Goal: Task Accomplishment & Management: Manage account settings

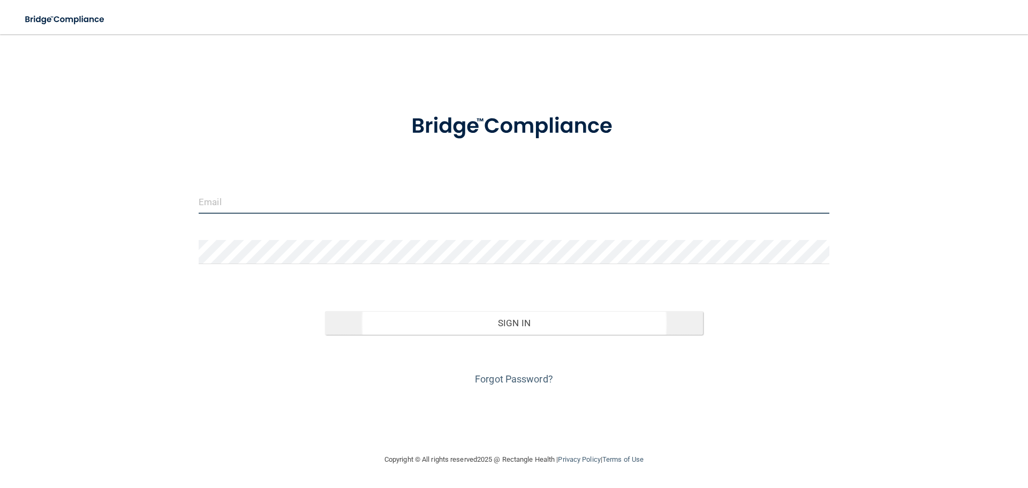
type input "[EMAIL_ADDRESS][DOMAIN_NAME]"
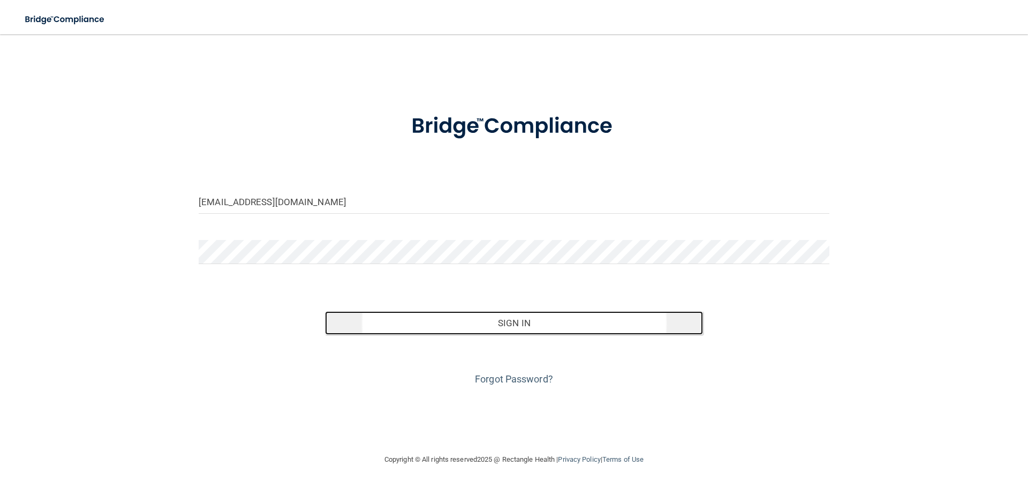
click at [539, 333] on button "Sign In" at bounding box center [514, 323] width 379 height 24
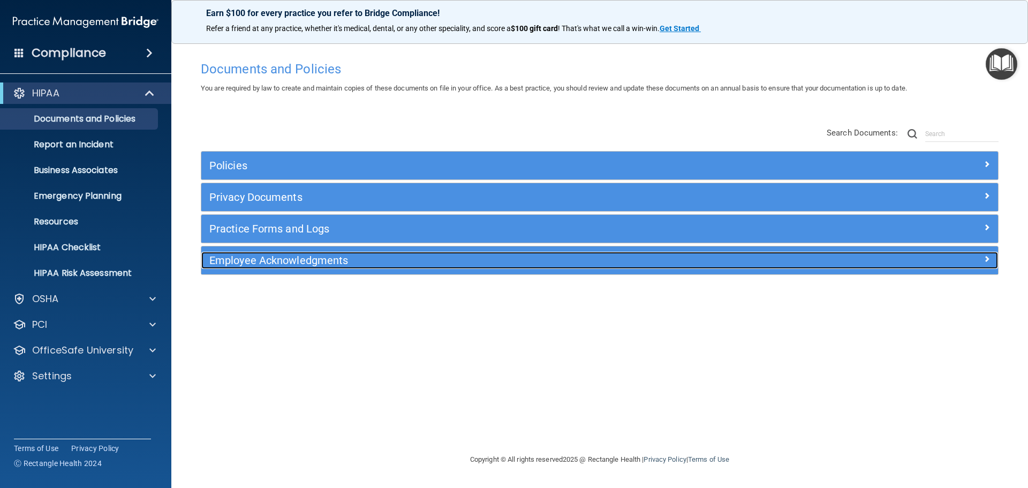
click at [987, 257] on span at bounding box center [987, 258] width 6 height 13
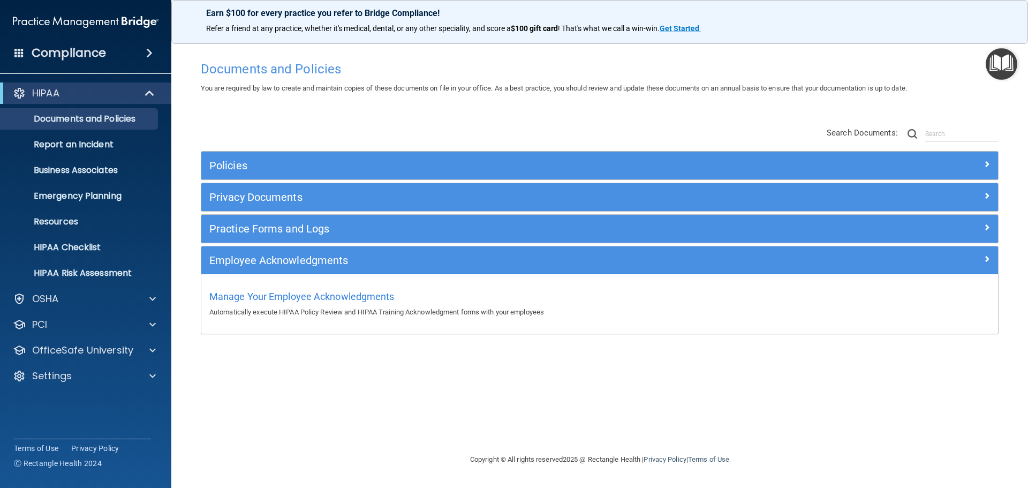
click at [988, 251] on div "Employee Acknowledgments" at bounding box center [599, 260] width 797 height 28
click at [335, 296] on span "Manage Your Employee Acknowledgments" at bounding box center [301, 296] width 185 height 11
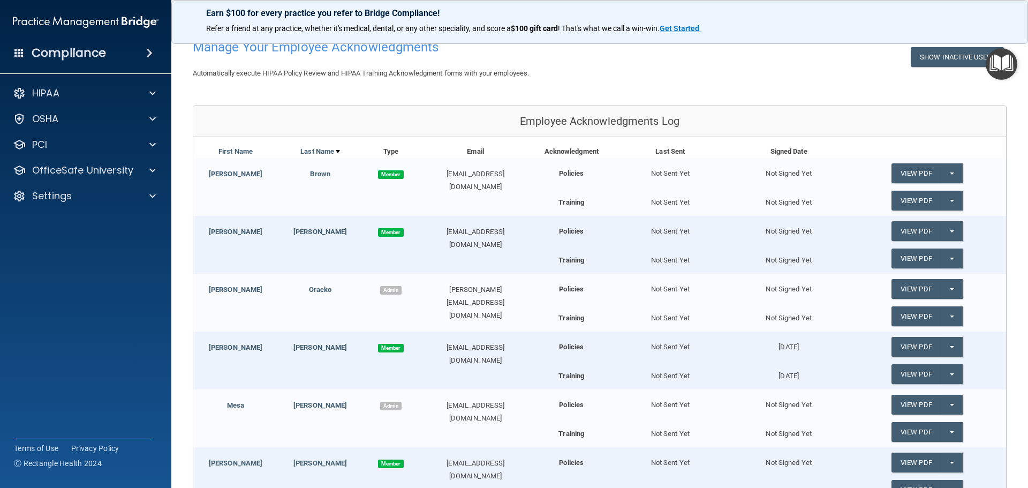
scroll to position [54, 0]
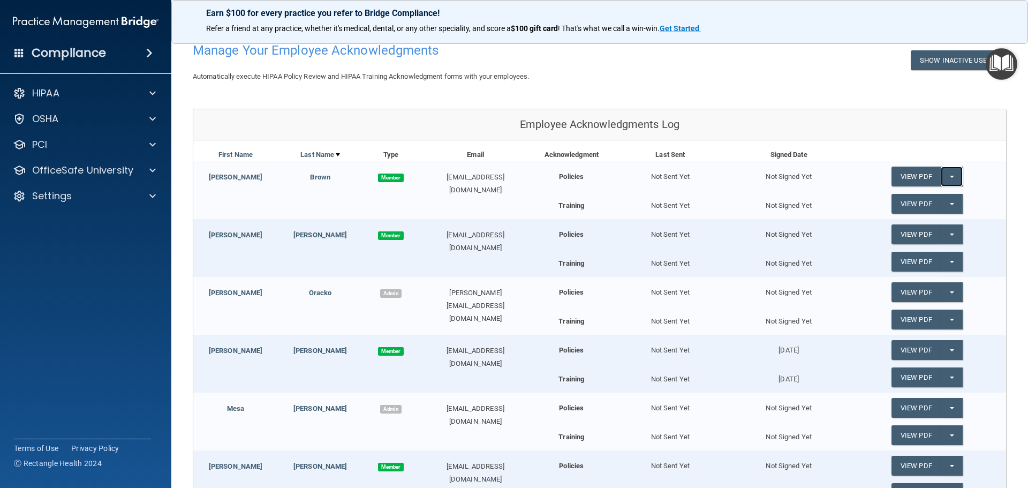
click at [941, 175] on button "Split button!" at bounding box center [952, 177] width 22 height 20
click at [937, 194] on link "Send Acknowledgment" at bounding box center [938, 198] width 93 height 16
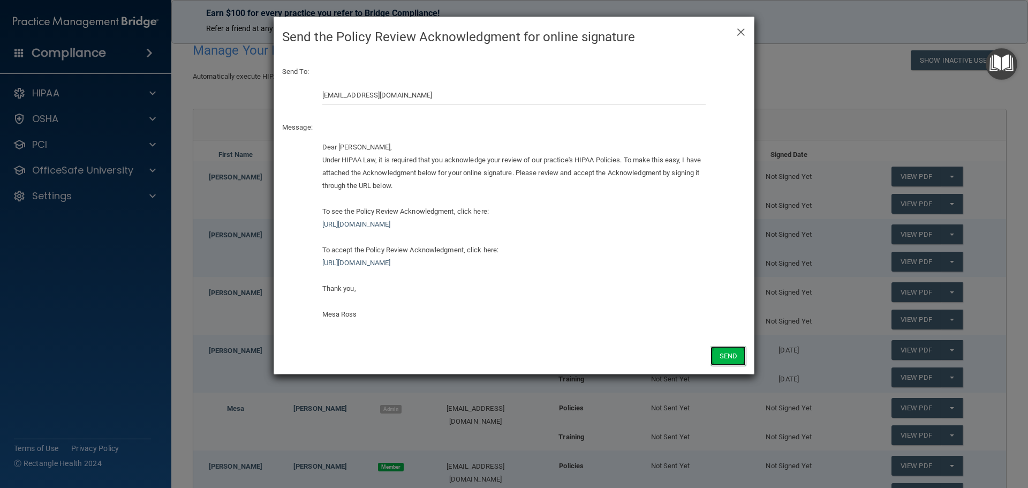
click at [736, 352] on button "Send" at bounding box center [728, 356] width 35 height 20
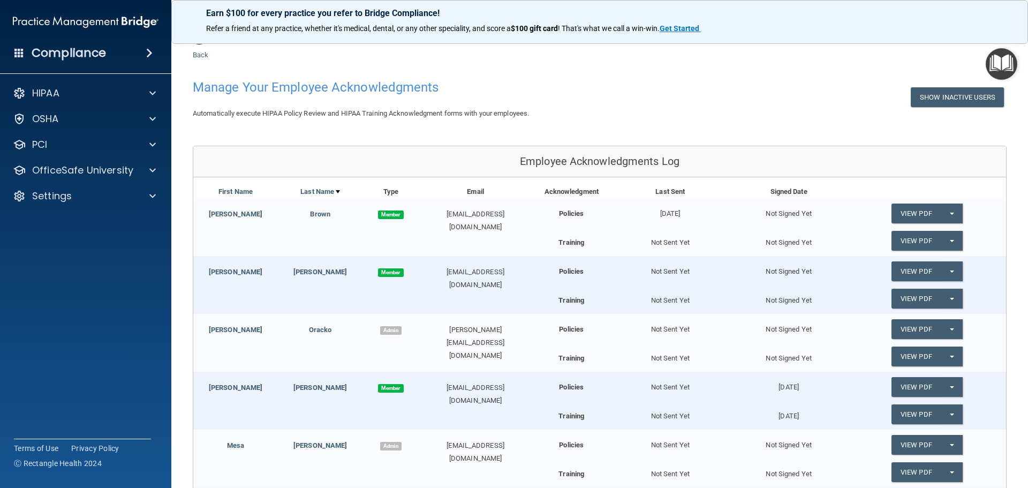
scroll to position [0, 0]
